Goal: Information Seeking & Learning: Learn about a topic

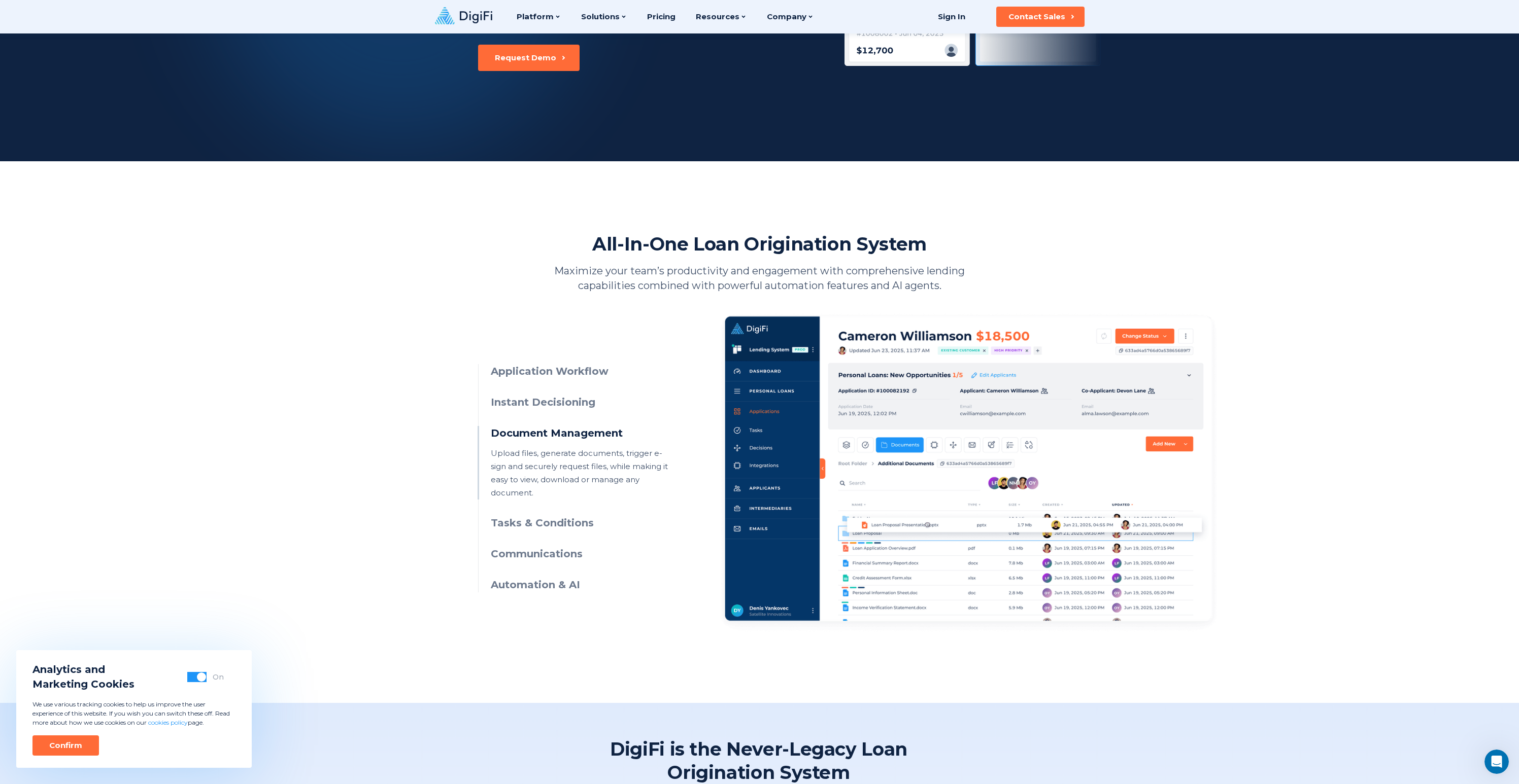
scroll to position [197, 0]
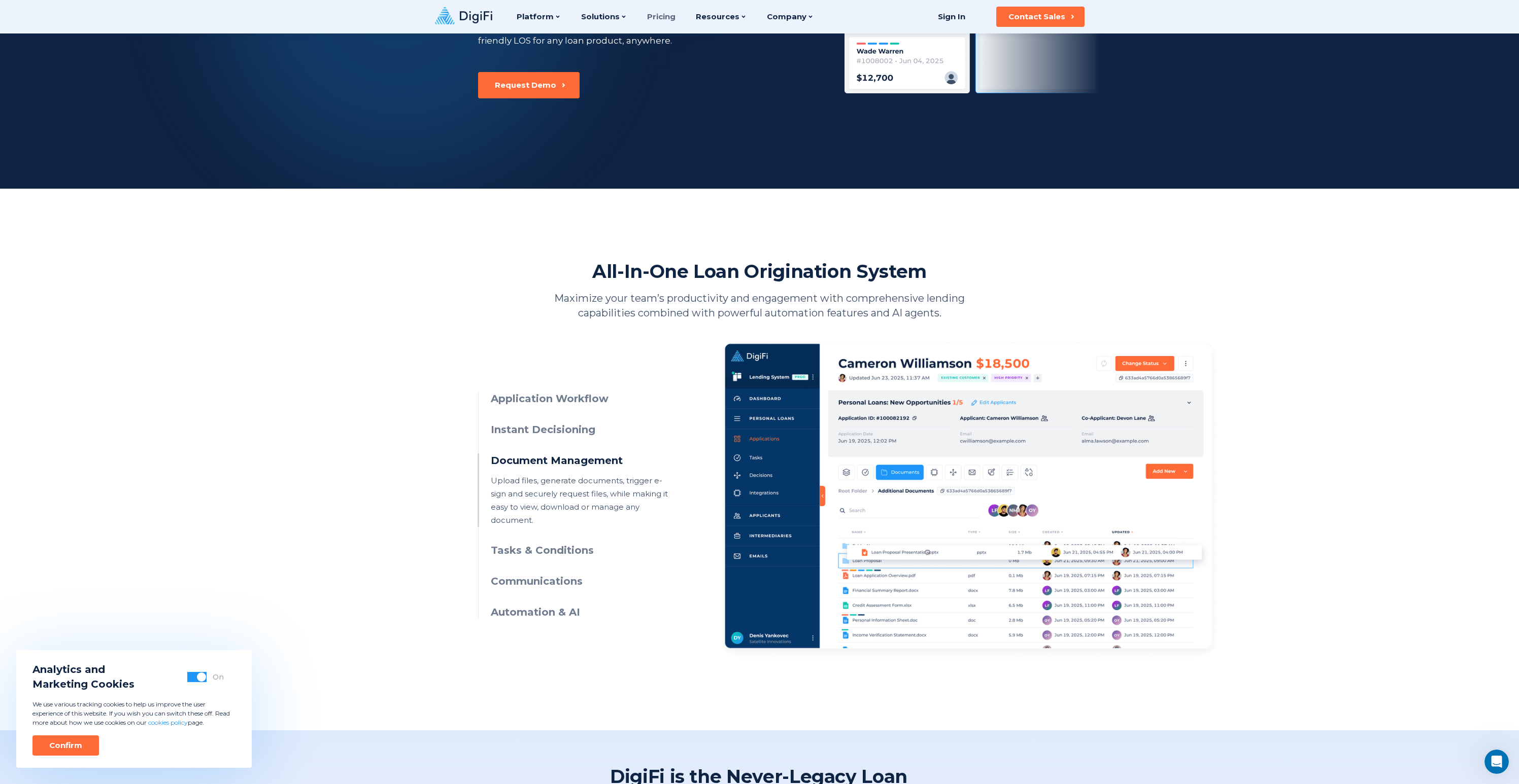
click at [662, 16] on link "Pricing" at bounding box center [661, 16] width 29 height 33
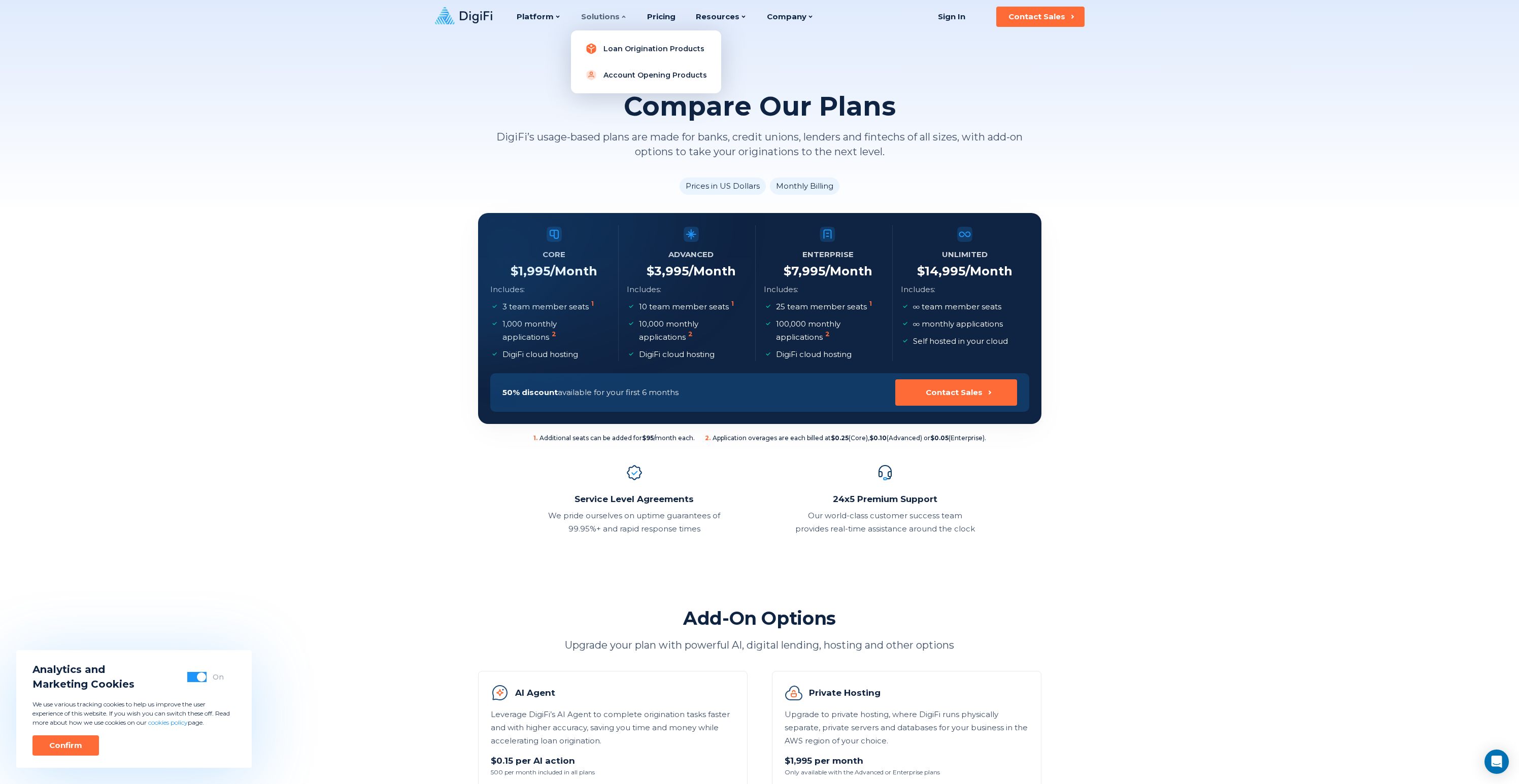
click at [604, 48] on link "Loan Origination Products" at bounding box center [646, 48] width 134 height 20
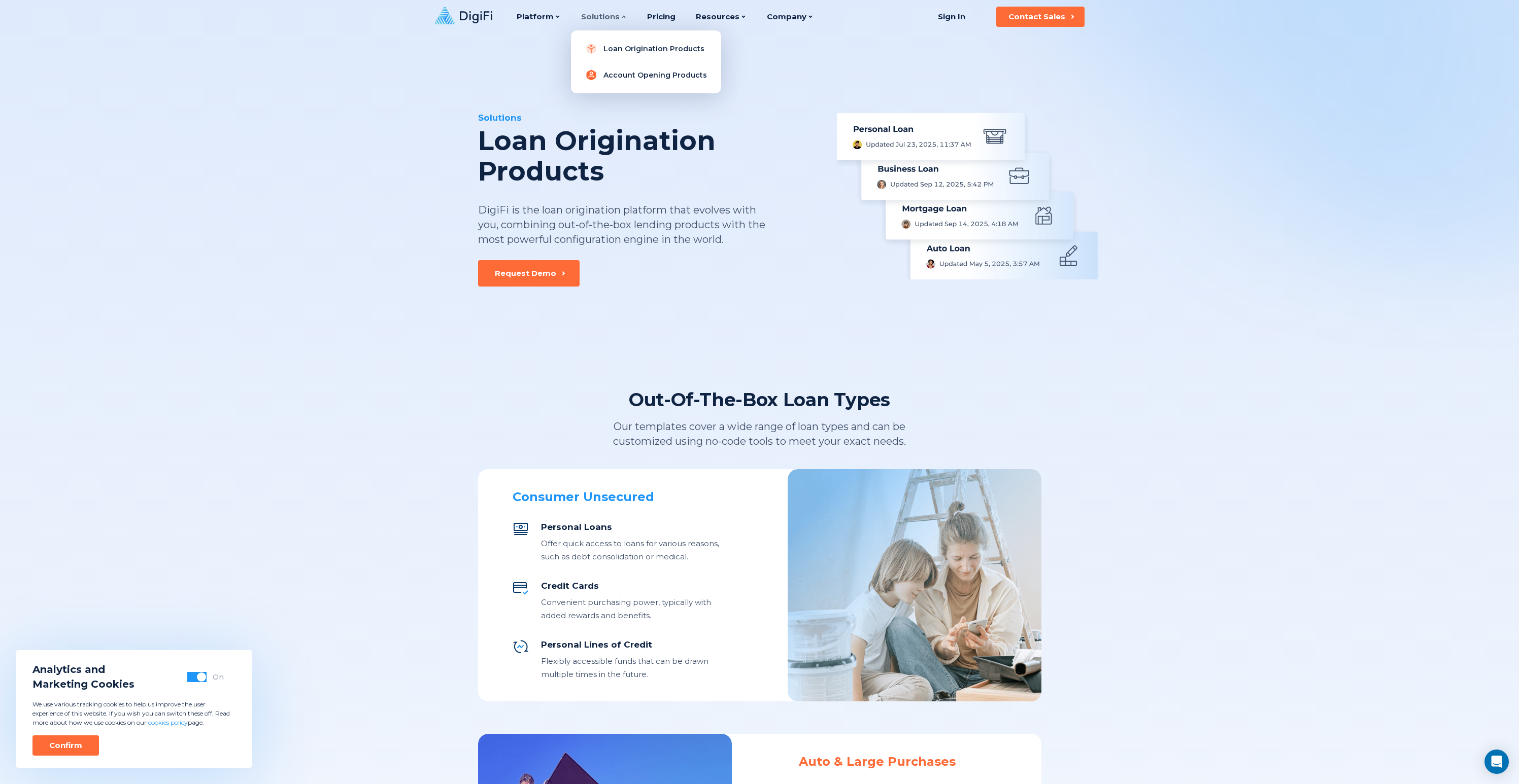
click at [613, 74] on link "Account Opening Products" at bounding box center [646, 75] width 134 height 20
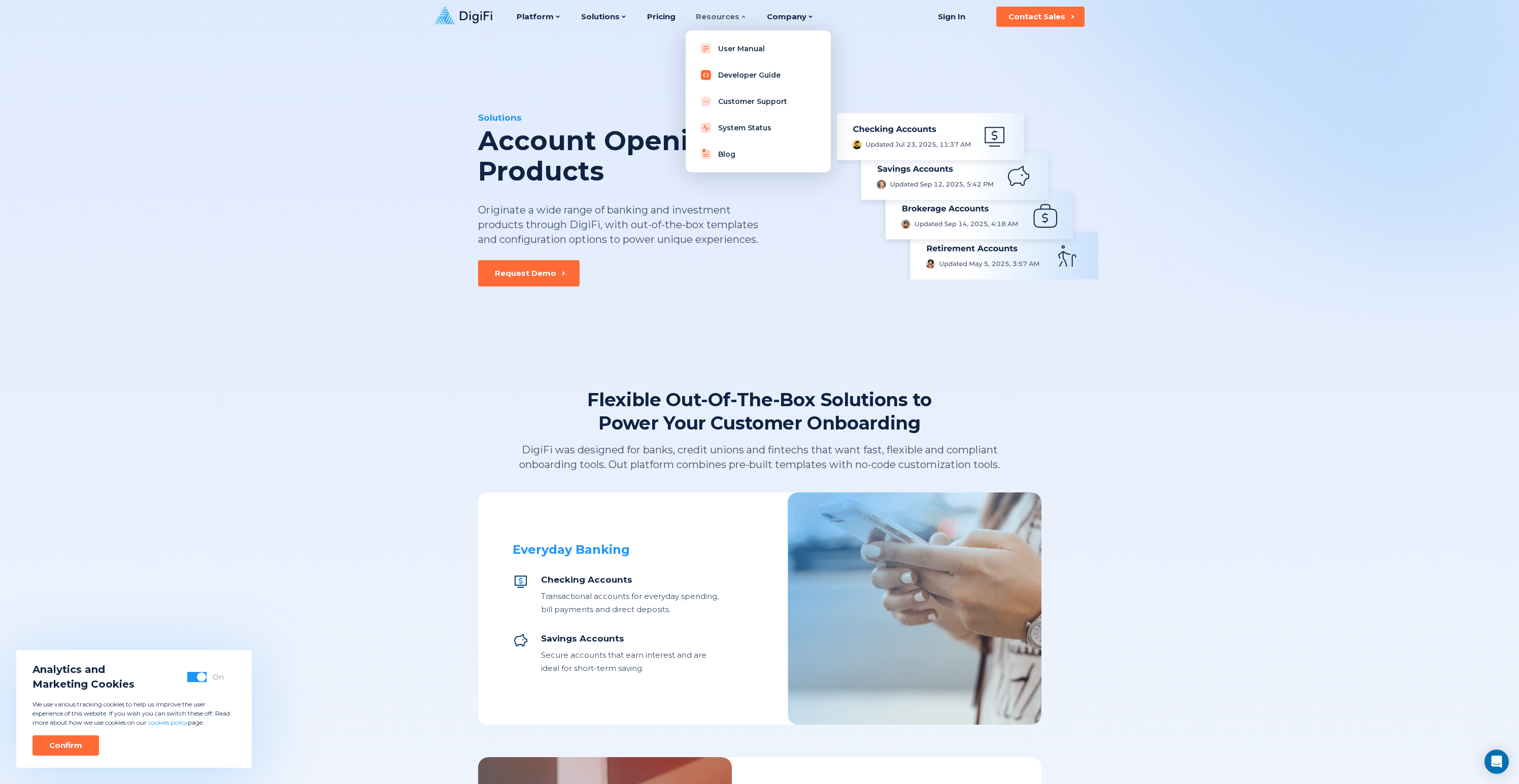
click at [725, 69] on link "Developer Guide" at bounding box center [758, 75] width 129 height 20
